Goal: Use online tool/utility: Utilize a website feature to perform a specific function

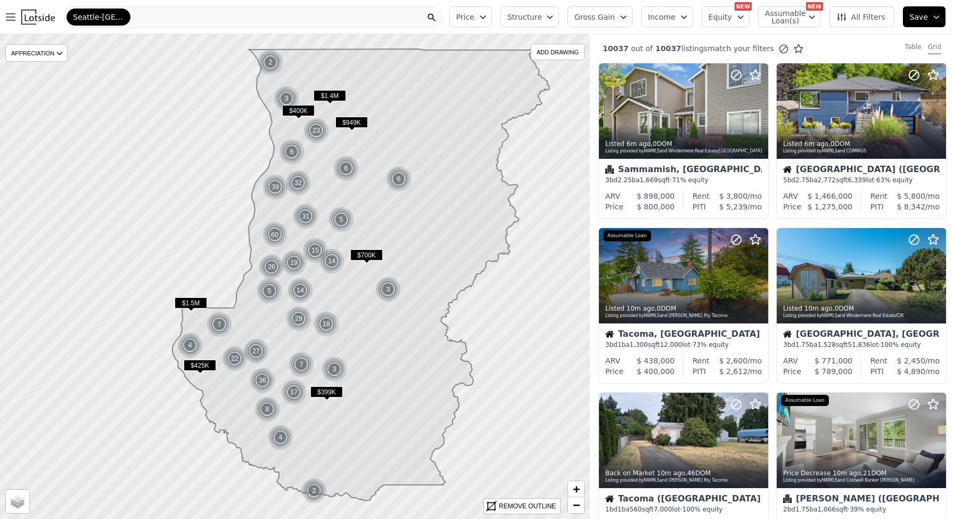
click at [259, 247] on icon at bounding box center [360, 274] width 377 height 451
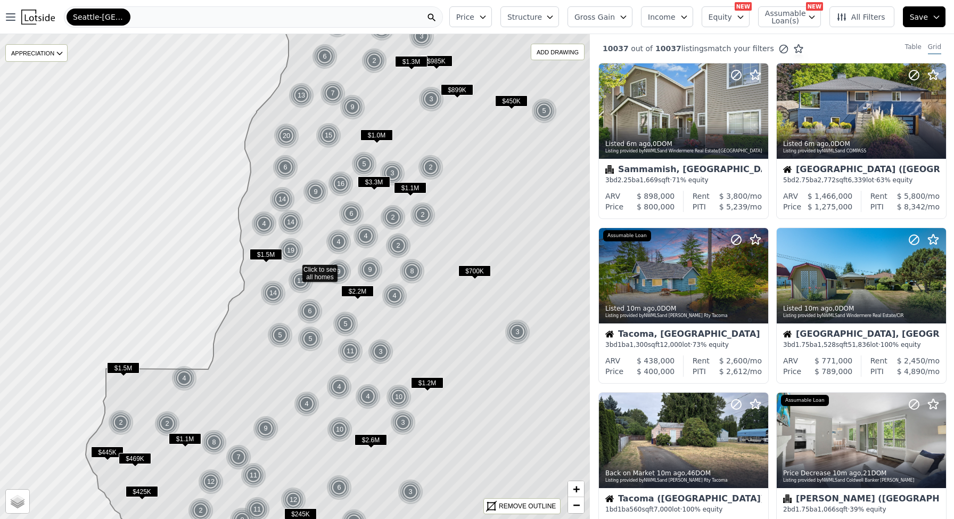
click at [259, 247] on icon at bounding box center [368, 276] width 564 height 583
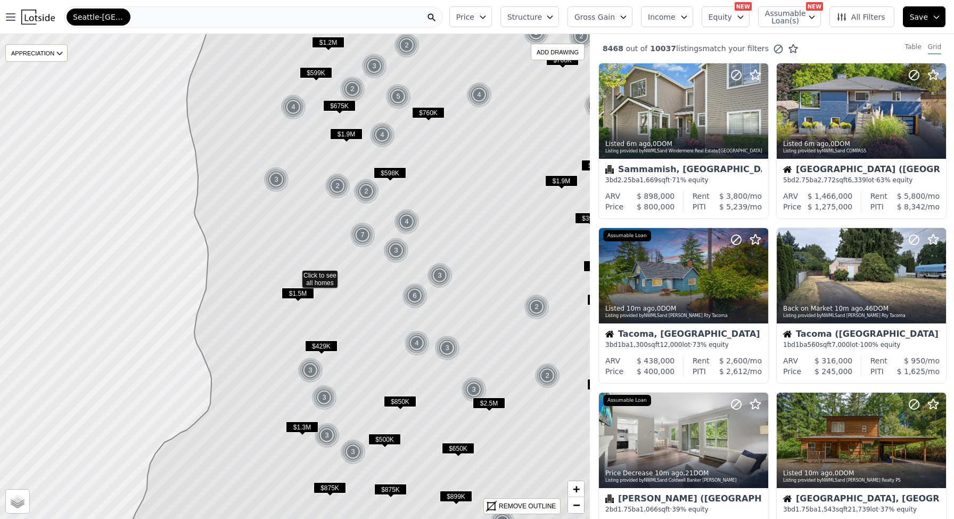
click at [266, 287] on icon at bounding box center [377, 276] width 546 height 583
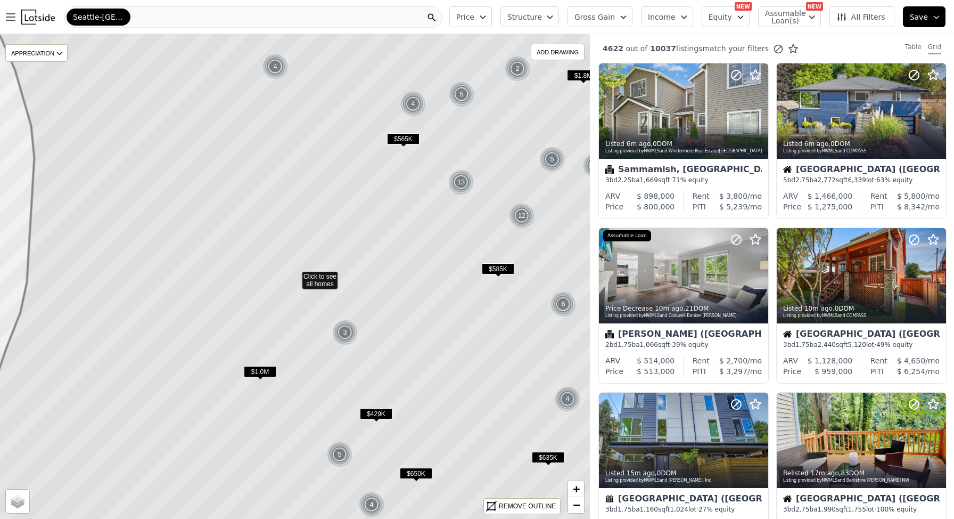
click at [270, 296] on icon at bounding box center [497, 265] width 1074 height 1167
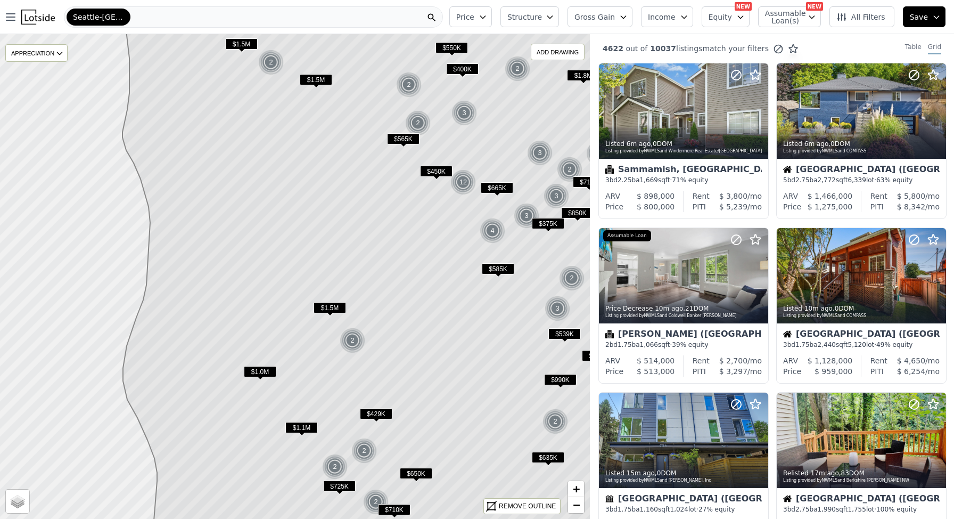
click at [270, 296] on icon at bounding box center [381, 276] width 537 height 583
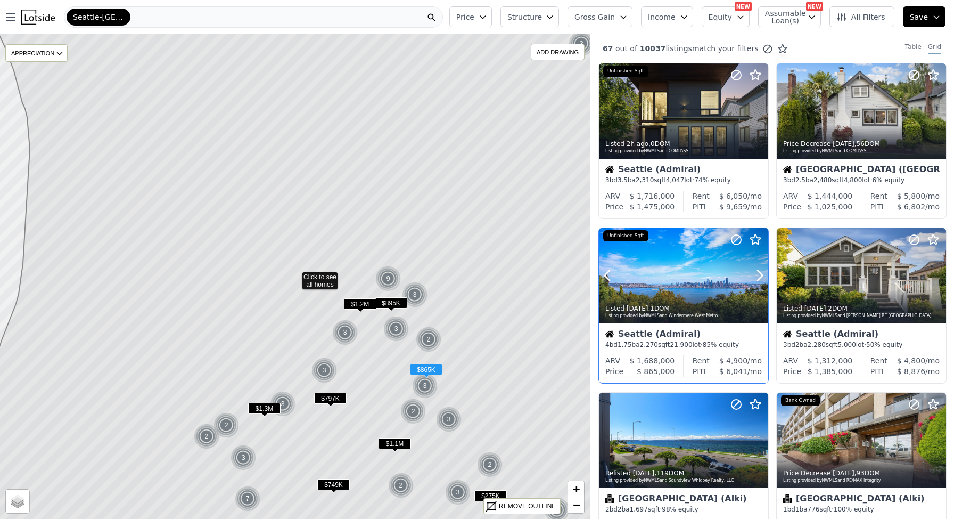
click at [696, 302] on div "Listed 1d ago , 1 DOM Listing provided by NWMLS and Windermere West Metro" at bounding box center [683, 311] width 169 height 26
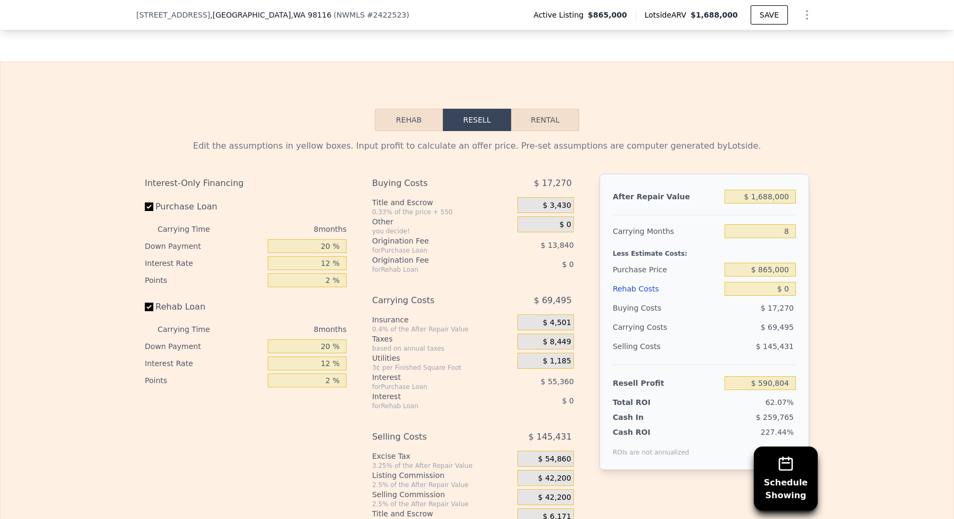
scroll to position [1650, 0]
click at [773, 288] on input "$ 0" at bounding box center [760, 287] width 71 height 14
type input "$ 40,000"
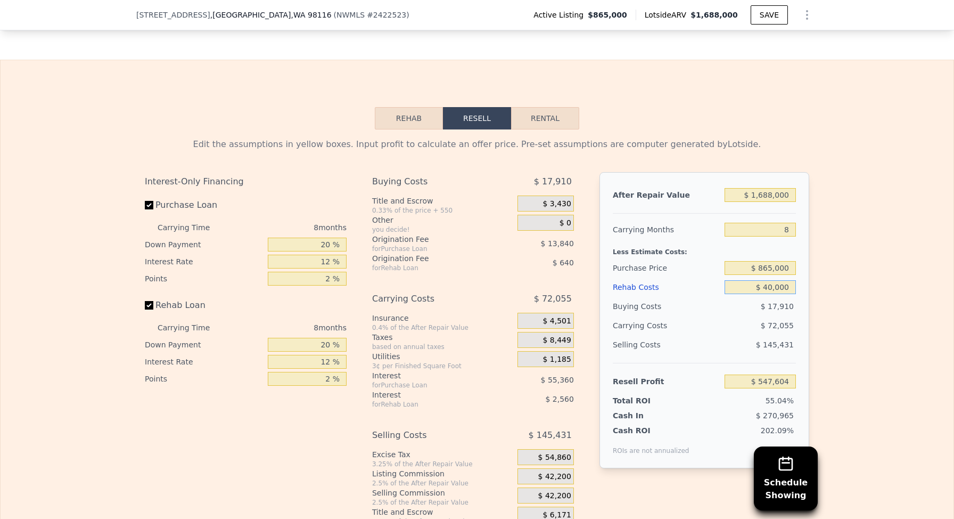
type input "$ 547,604"
type input "$ 400,000"
type input "$ 158,804"
type input "$ 400,000"
drag, startPoint x: 779, startPoint y: 224, endPoint x: 816, endPoint y: 224, distance: 37.3
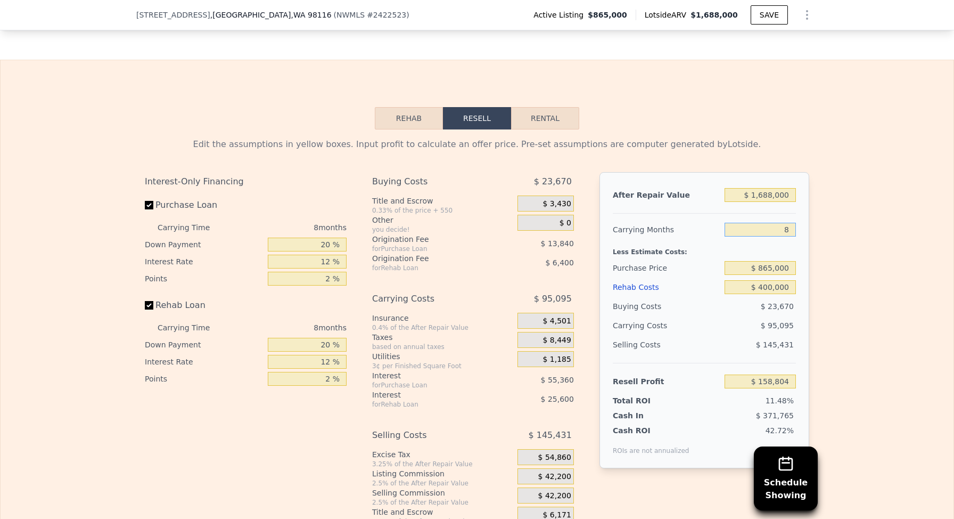
click at [816, 224] on div "Edit the assumptions in yellow boxes. Input profit to calculate an offer price.…" at bounding box center [476, 327] width 681 height 396
type input "12"
type input "$ 111,257"
type input "12"
click at [862, 241] on div "Edit the assumptions in yellow boxes. Input profit to calculate an offer price.…" at bounding box center [477, 327] width 953 height 396
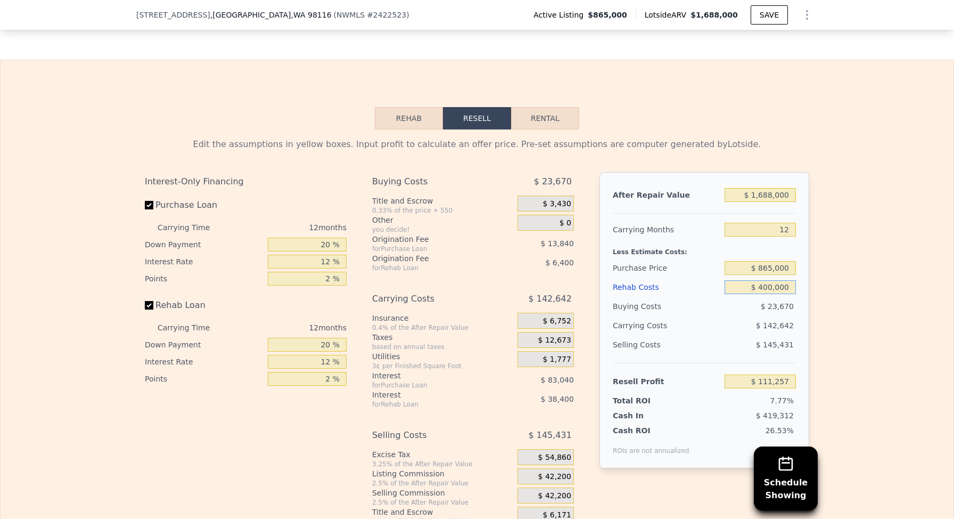
drag, startPoint x: 759, startPoint y: 286, endPoint x: 768, endPoint y: 287, distance: 8.6
click at [768, 287] on input "$ 400,000" at bounding box center [760, 287] width 71 height 14
type input "$ 3,750,000"
type input "-$ 3,613,943"
type input "$ 370,000"
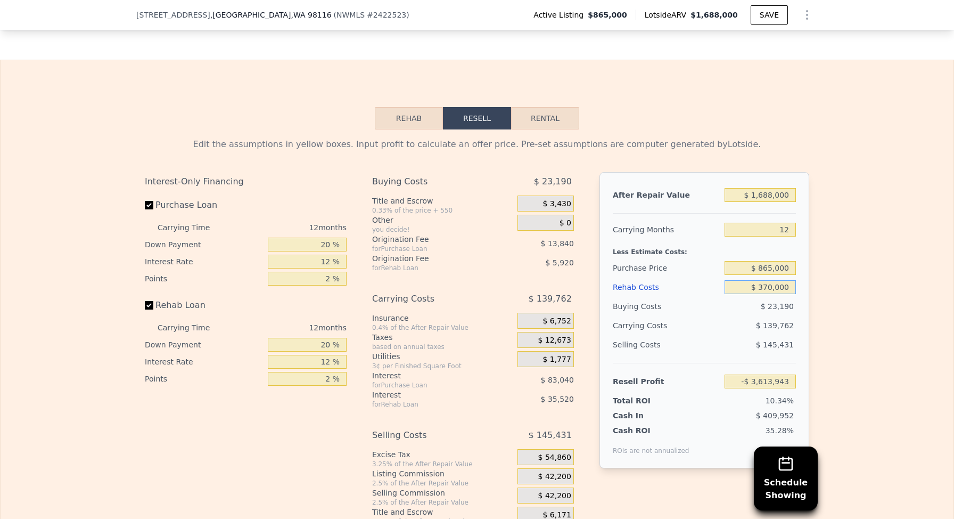
type input "$ 144,617"
type input "$ 37,000"
type input "$ 514,913"
type input "$ 375,000"
type input "$ 139,057"
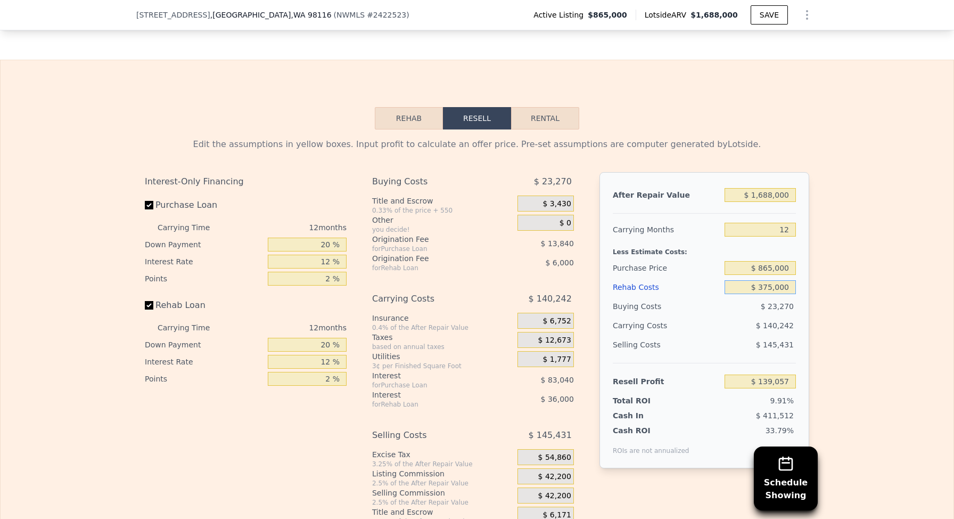
type input "$ 375,000"
click at [823, 286] on div "Edit the assumptions in yellow boxes. Input profit to calculate an offer price.…" at bounding box center [477, 327] width 953 height 396
click at [323, 259] on input "12 %" at bounding box center [307, 261] width 79 height 14
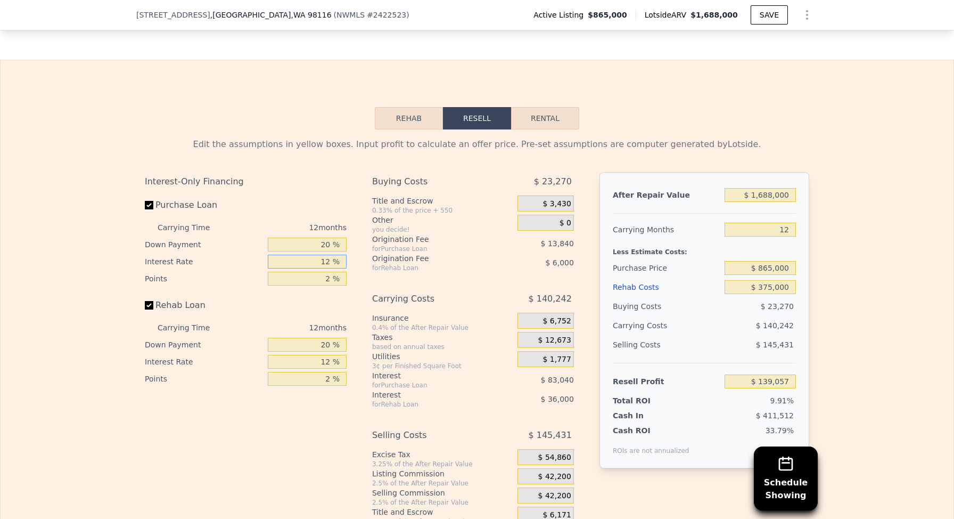
type input "1 %"
type input "$ 215,173"
type input "10.5 %"
type input "$ 149,437"
type input "10.5 %"
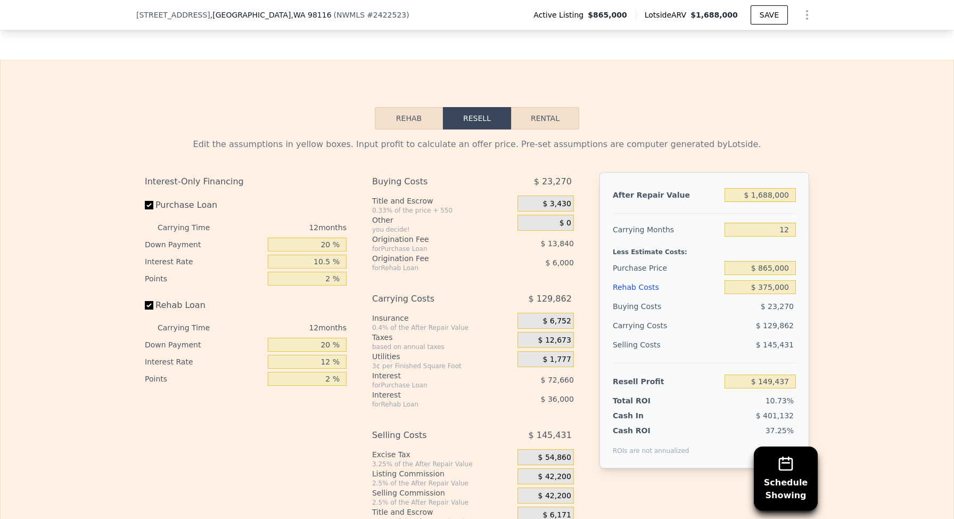
click at [360, 266] on div "Interest-Only Financing Purchase Loan Carrying Time 12 months Down Payment 20 %…" at bounding box center [477, 348] width 664 height 353
drag, startPoint x: 316, startPoint y: 278, endPoint x: 346, endPoint y: 278, distance: 29.8
click at [346, 278] on input "2 %" at bounding box center [307, 279] width 79 height 14
type input "1.25 %"
type input "$ 154,627"
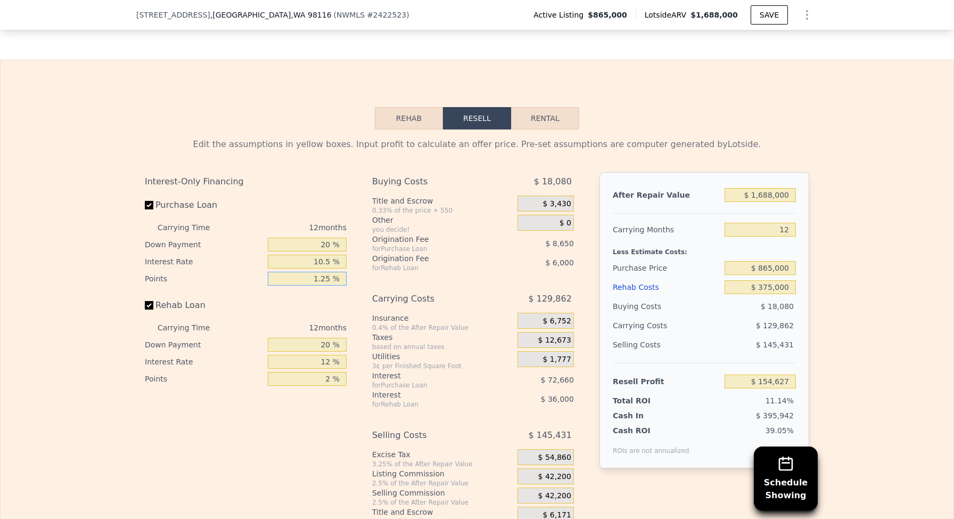
type input "1.25 %"
drag, startPoint x: 312, startPoint y: 361, endPoint x: 366, endPoint y: 363, distance: 53.8
click at [366, 363] on div "Interest-Only Financing Purchase Loan Carrying Time 12 months Down Payment 20 %…" at bounding box center [477, 348] width 664 height 353
type input "1. %"
type input "$ 187,627"
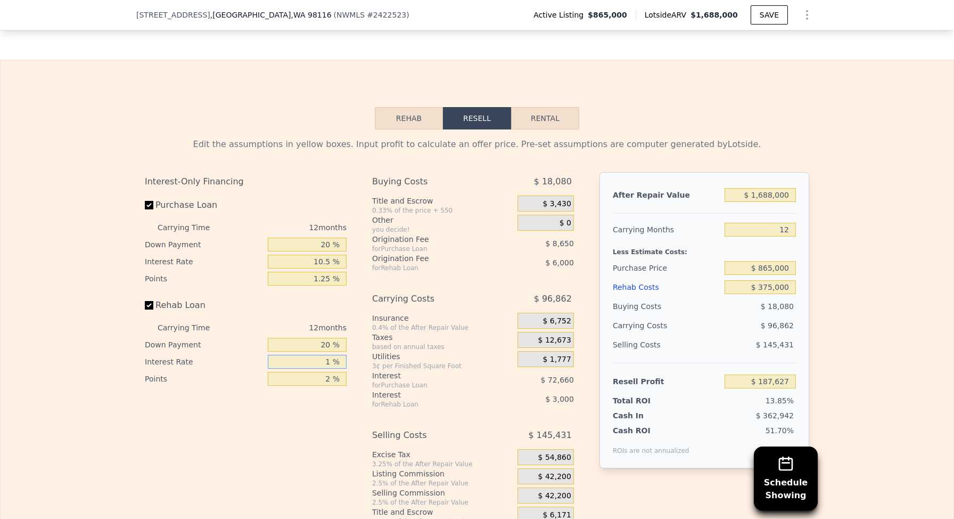
type input "10 %"
type input "$ 160,627"
type input "10.5 %"
type input "$ 159,127"
type input "10.5 %"
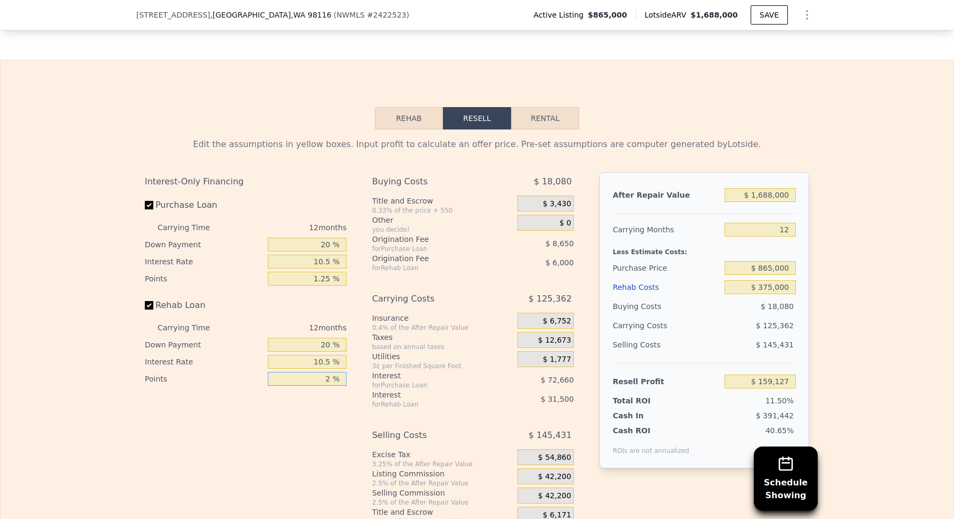
drag, startPoint x: 314, startPoint y: 381, endPoint x: 362, endPoint y: 381, distance: 48.4
click at [362, 381] on div "Interest-Only Financing Purchase Loan Carrying Time 12 months Down Payment 20 %…" at bounding box center [477, 348] width 664 height 353
type input "1.25 %"
type input "$ 161,377"
type input "1.25 %"
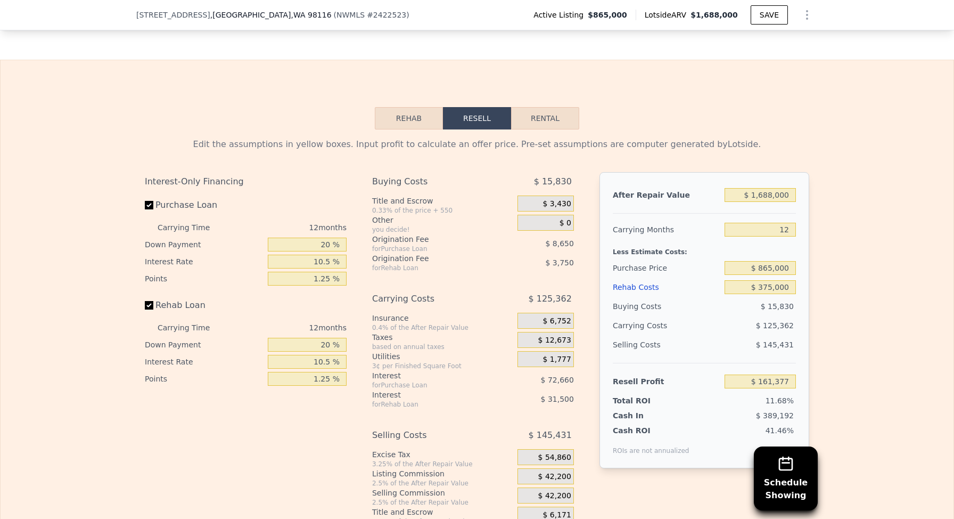
click at [339, 435] on div "Interest-Only Financing Purchase Loan Carrying Time 12 months Down Payment 20 %…" at bounding box center [250, 348] width 210 height 353
click at [842, 375] on div "Edit the assumptions in yellow boxes. Input profit to calculate an offer price.…" at bounding box center [477, 327] width 953 height 396
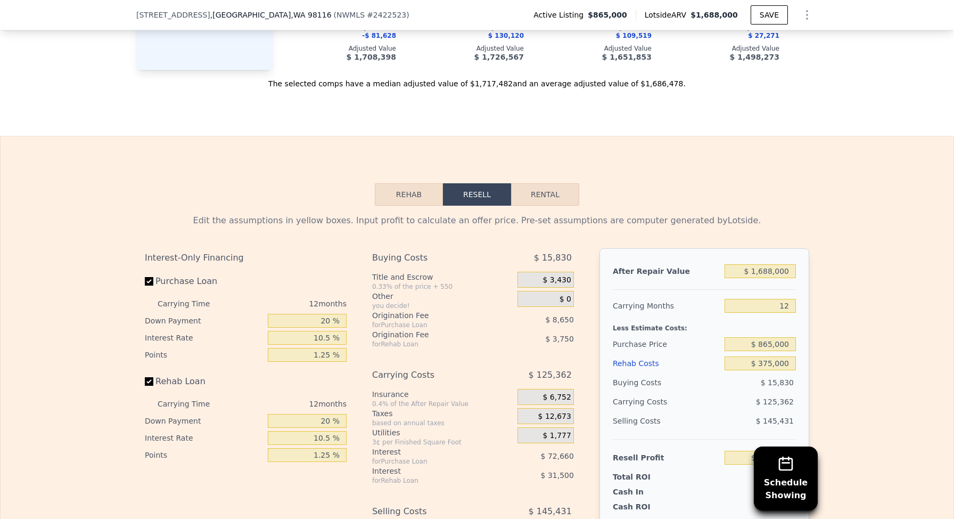
scroll to position [1575, 0]
